Goal: Task Accomplishment & Management: Use online tool/utility

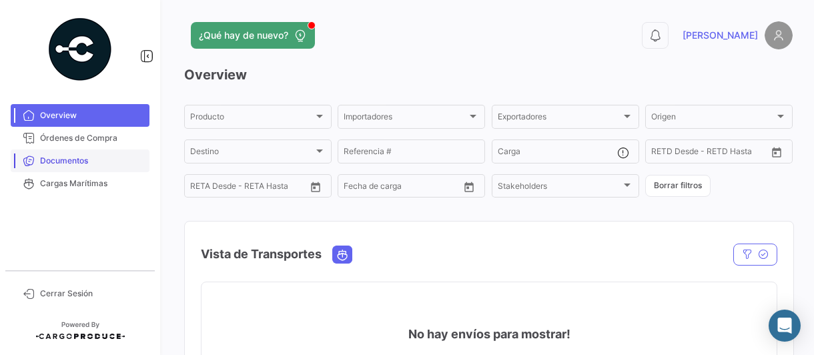
click at [60, 159] on span "Documentos" at bounding box center [92, 161] width 104 height 12
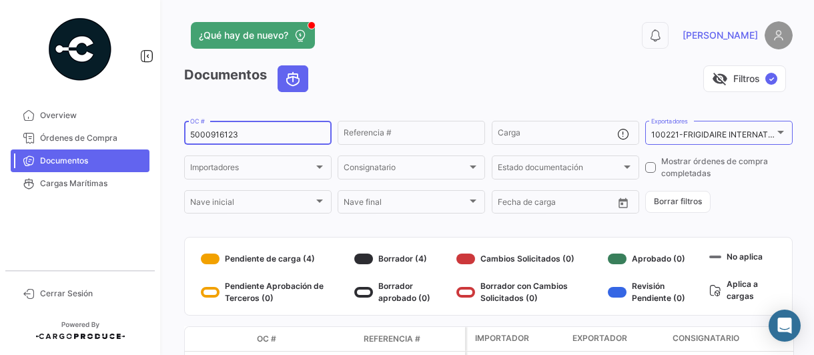
click at [252, 136] on input "5000916123" at bounding box center [258, 134] width 136 height 9
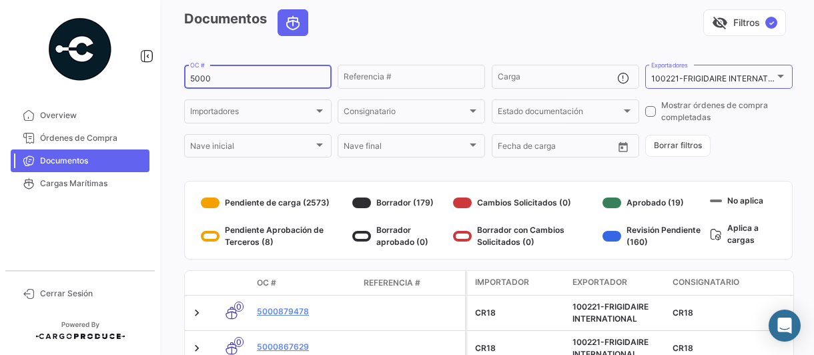
scroll to position [89, 0]
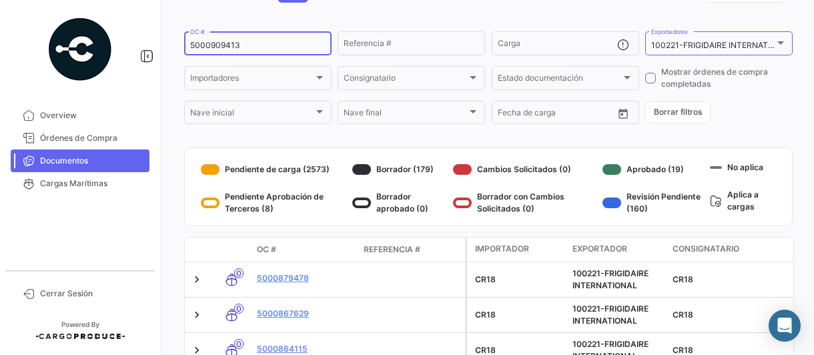
type input "5000909413"
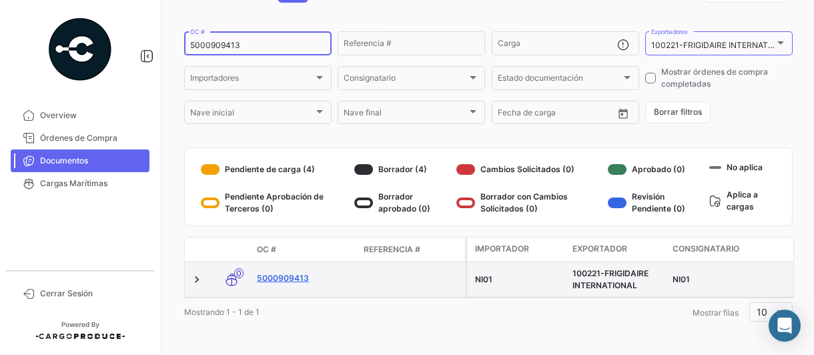
click at [289, 277] on link "5000909413" at bounding box center [305, 278] width 96 height 12
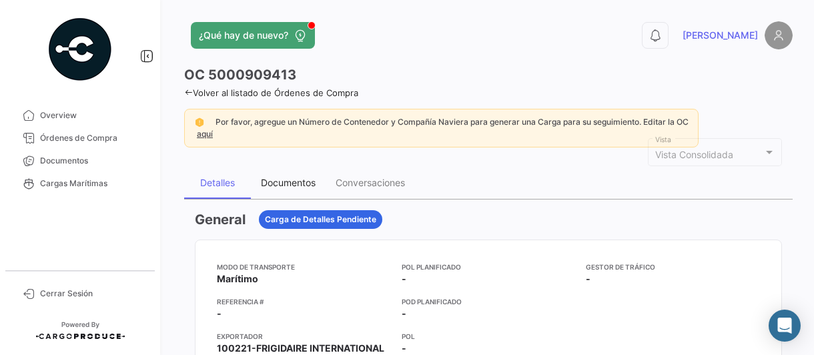
click at [300, 183] on div "Documentos" at bounding box center [288, 182] width 55 height 11
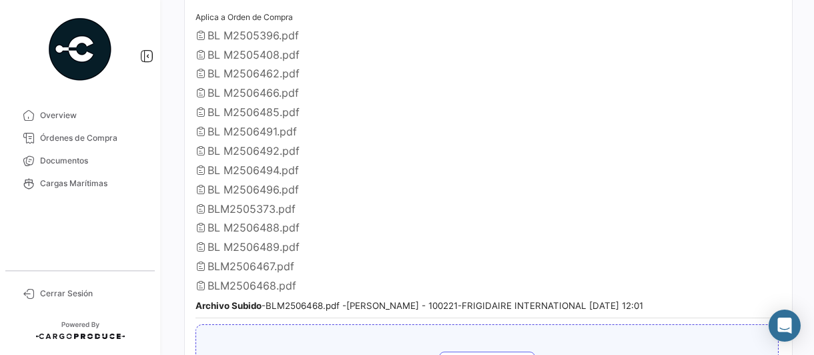
scroll to position [401, 0]
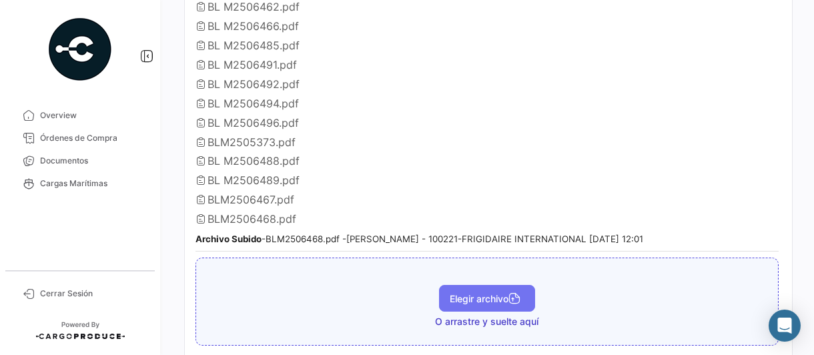
click at [462, 293] on span "Elegir archivo" at bounding box center [487, 298] width 75 height 11
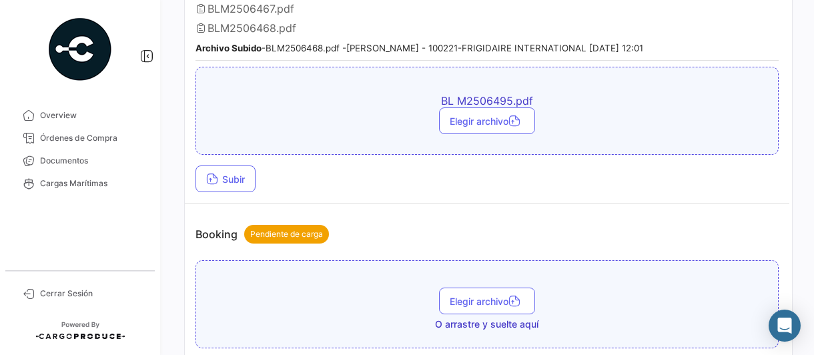
scroll to position [601, 0]
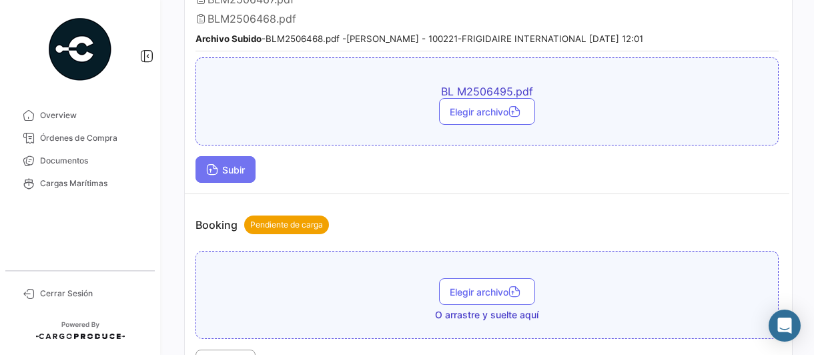
click at [222, 164] on span "Subir" at bounding box center [225, 169] width 39 height 11
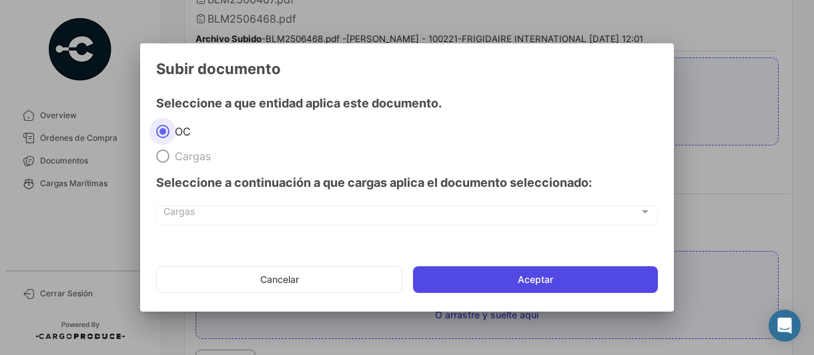
click at [514, 280] on button "Aceptar" at bounding box center [535, 279] width 245 height 27
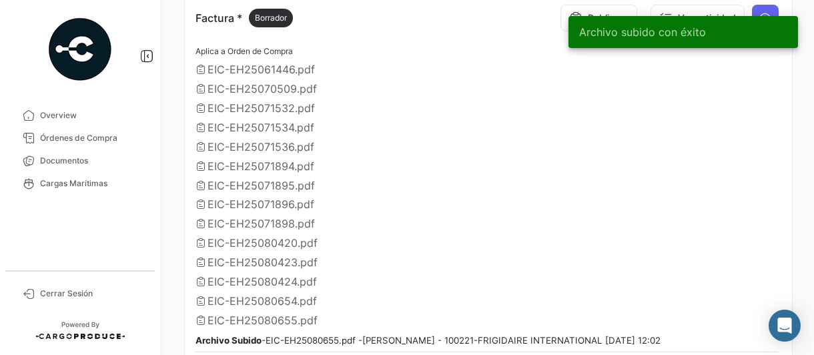
scroll to position [1068, 0]
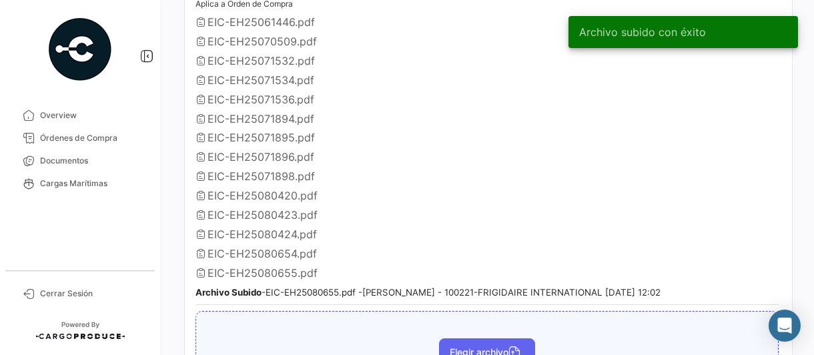
click at [459, 346] on span "Elegir archivo" at bounding box center [487, 351] width 75 height 11
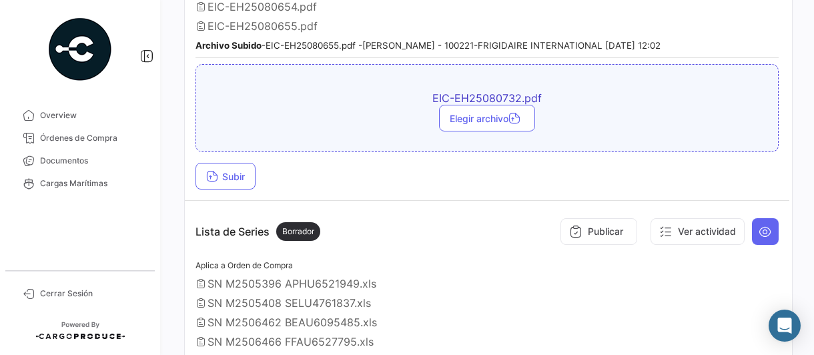
scroll to position [1335, 0]
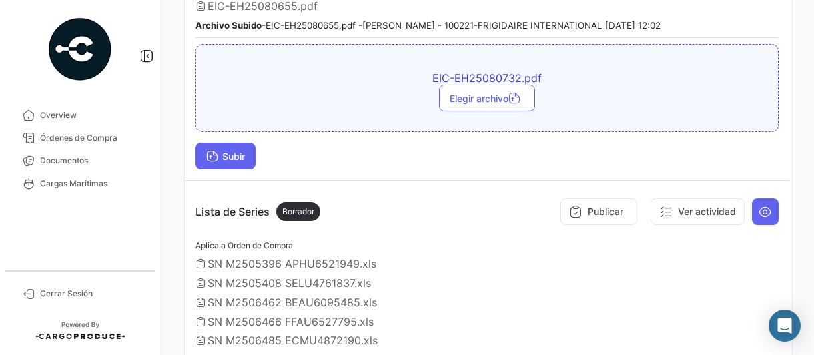
click at [212, 152] on icon at bounding box center [212, 158] width 12 height 12
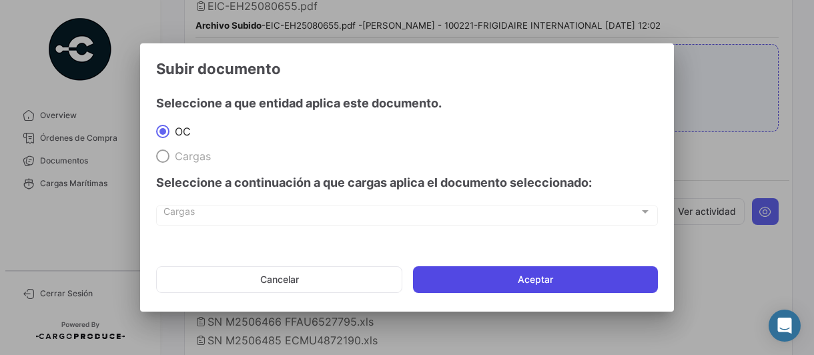
click at [495, 282] on button "Aceptar" at bounding box center [535, 279] width 245 height 27
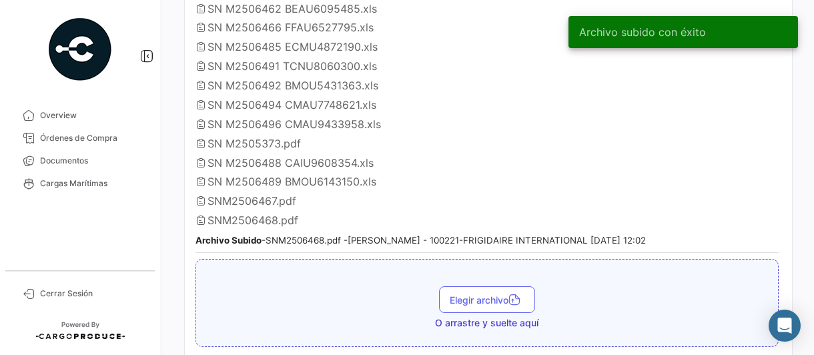
scroll to position [1669, 0]
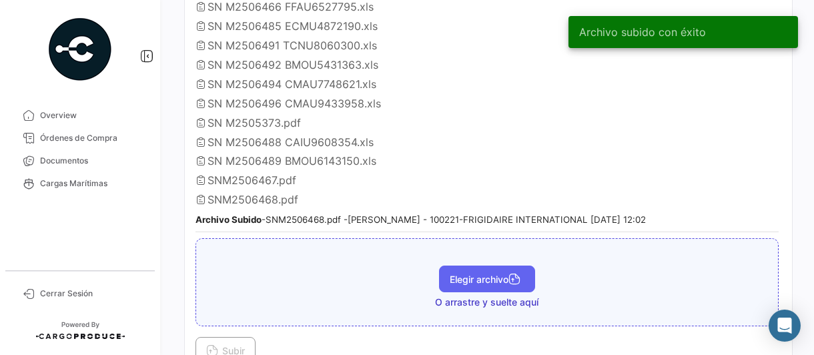
click at [466, 274] on span "Elegir archivo" at bounding box center [487, 279] width 75 height 11
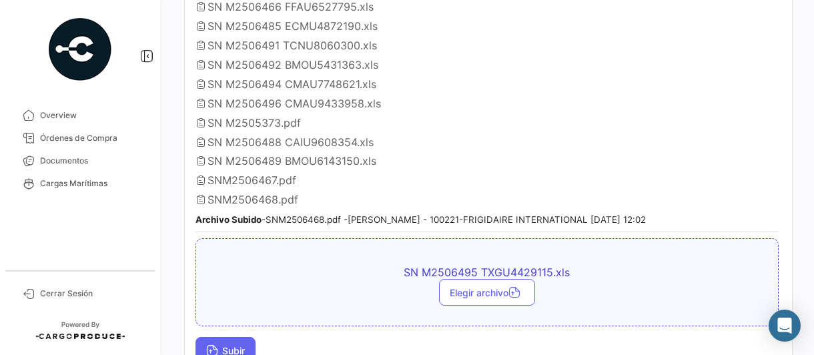
click at [224, 345] on span "Subir" at bounding box center [225, 350] width 39 height 11
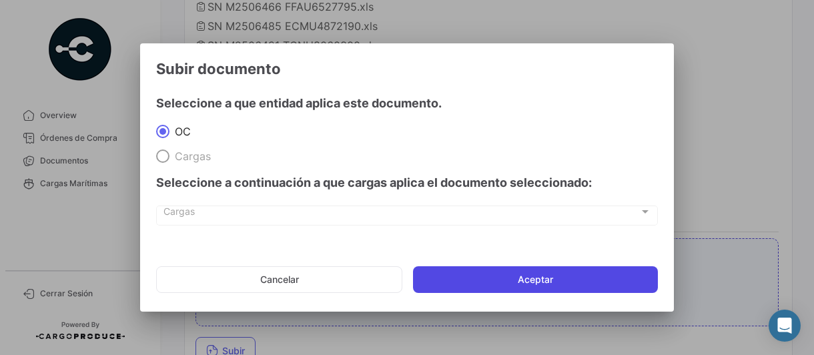
click at [550, 281] on button "Aceptar" at bounding box center [535, 279] width 245 height 27
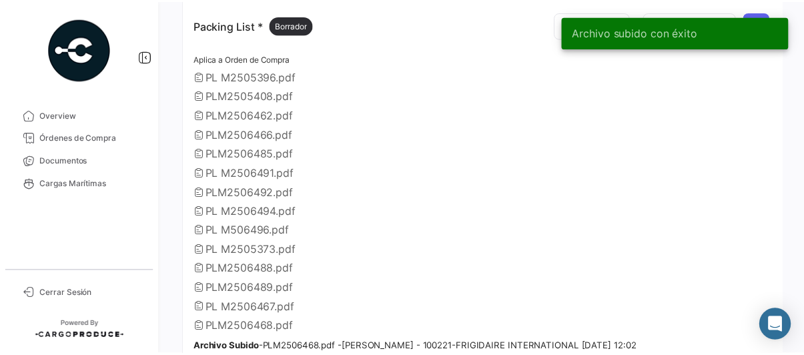
scroll to position [2203, 0]
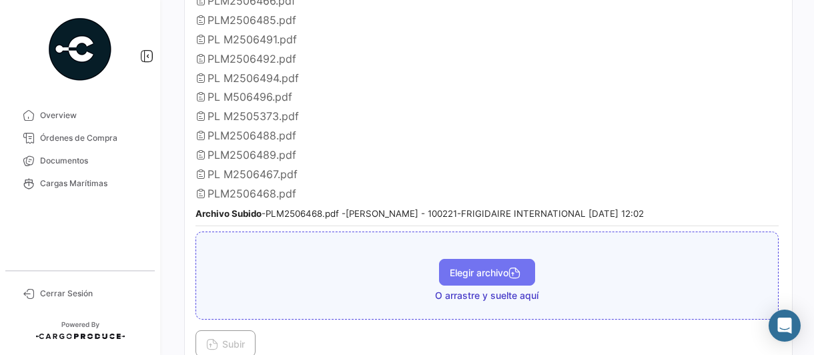
click at [473, 267] on span "Elegir archivo" at bounding box center [487, 272] width 75 height 11
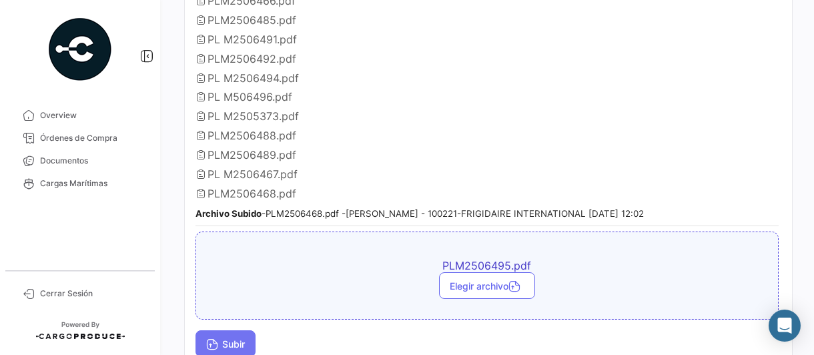
click at [222, 338] on span "Subir" at bounding box center [225, 343] width 39 height 11
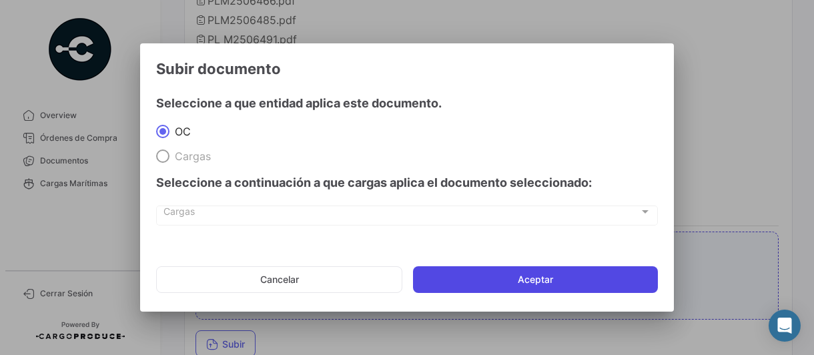
click at [474, 282] on button "Aceptar" at bounding box center [535, 279] width 245 height 27
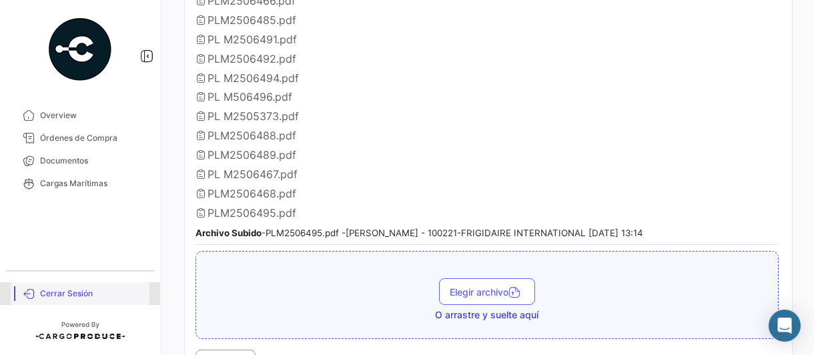
click at [40, 296] on span "Cerrar Sesión" at bounding box center [92, 294] width 104 height 12
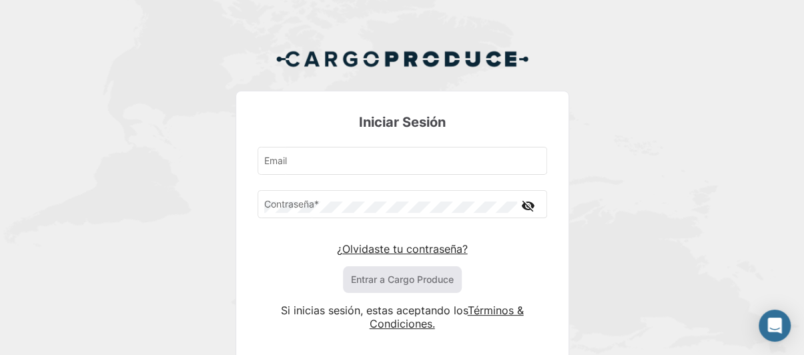
type input "[PERSON_NAME][EMAIL_ADDRESS][PERSON_NAME][DOMAIN_NAME]"
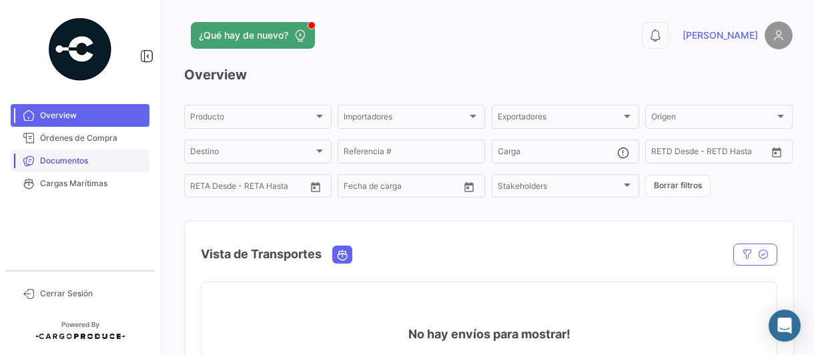
click at [47, 158] on span "Documentos" at bounding box center [92, 161] width 104 height 12
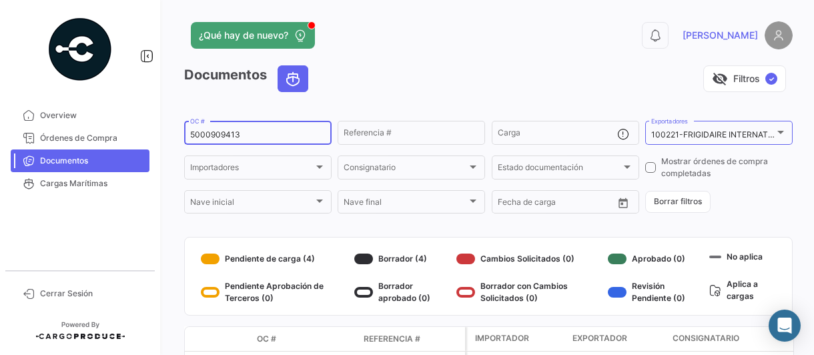
click at [252, 137] on input "5000909413" at bounding box center [258, 134] width 136 height 9
click at [214, 135] on input "50000914945" at bounding box center [258, 134] width 136 height 9
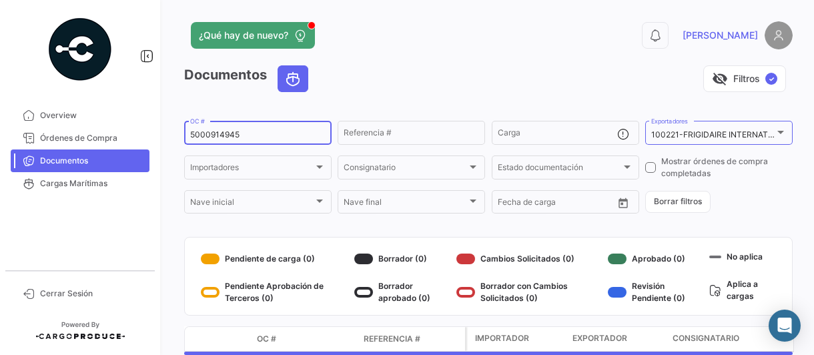
click at [274, 134] on input "5000914945" at bounding box center [258, 134] width 136 height 9
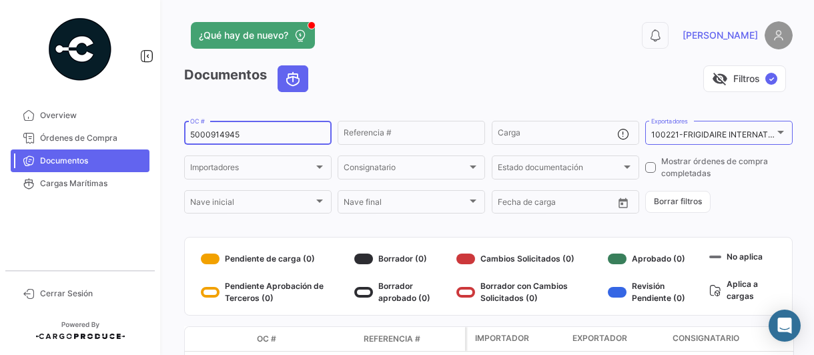
type input "5000914945"
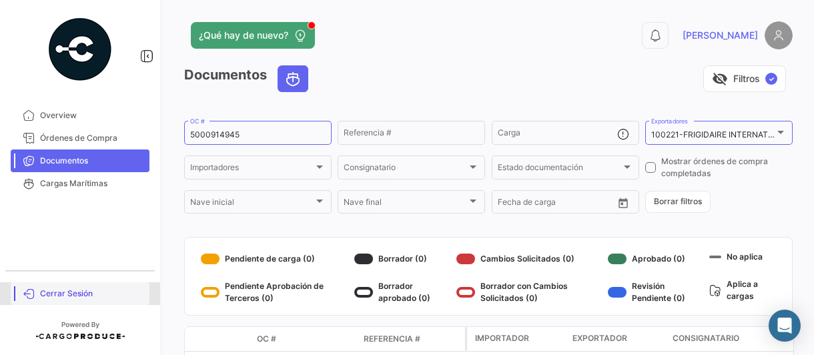
click at [61, 296] on span "Cerrar Sesión" at bounding box center [92, 294] width 104 height 12
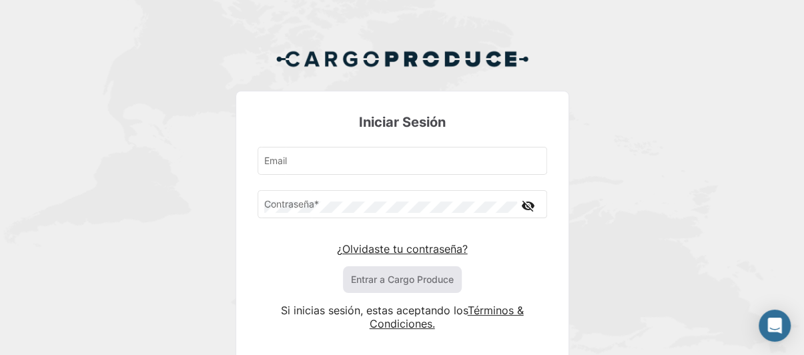
type input "[PERSON_NAME][EMAIL_ADDRESS][PERSON_NAME][DOMAIN_NAME]"
